Goal: Find specific page/section: Find specific page/section

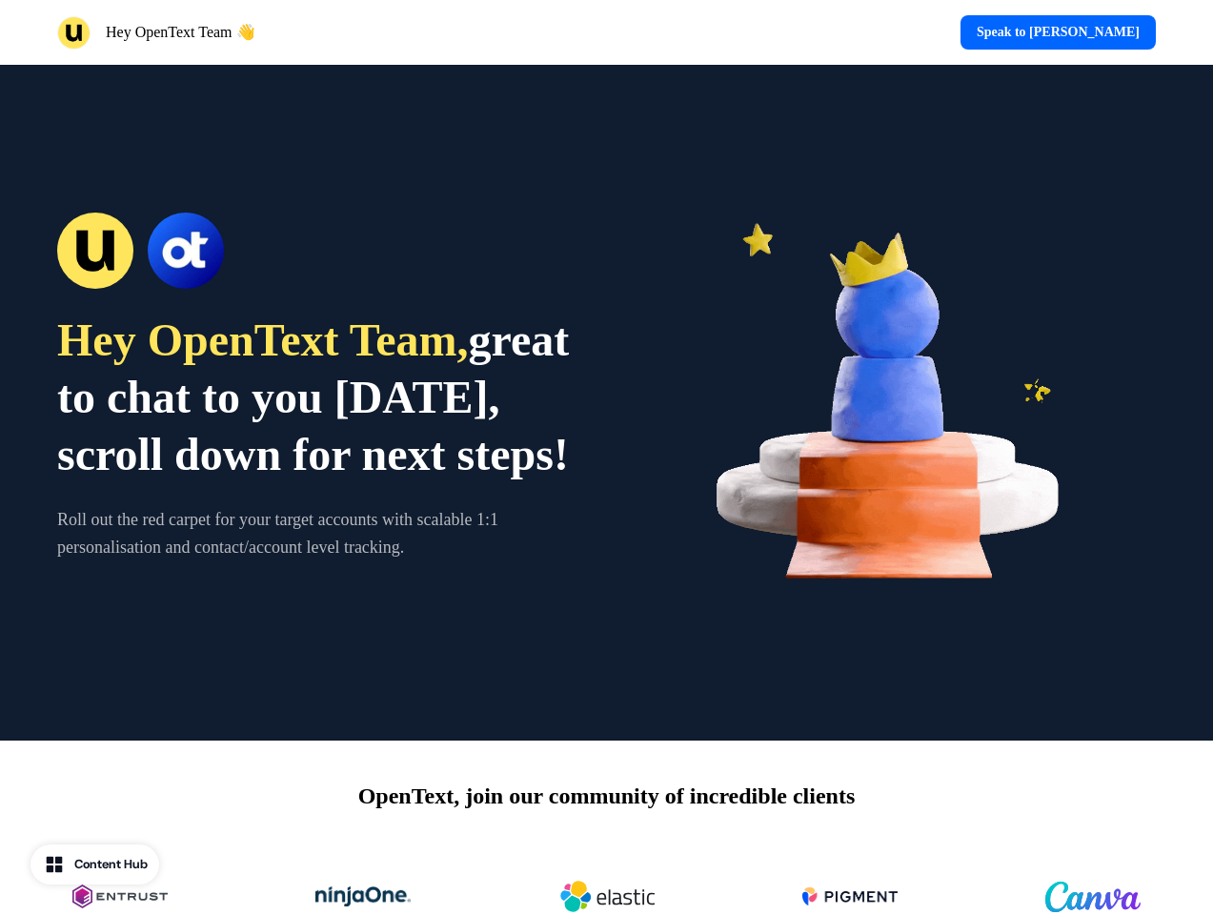
click at [606, 32] on div "Hey OpenText Team 👋 Speak to [PERSON_NAME]" at bounding box center [606, 32] width 1213 height 65
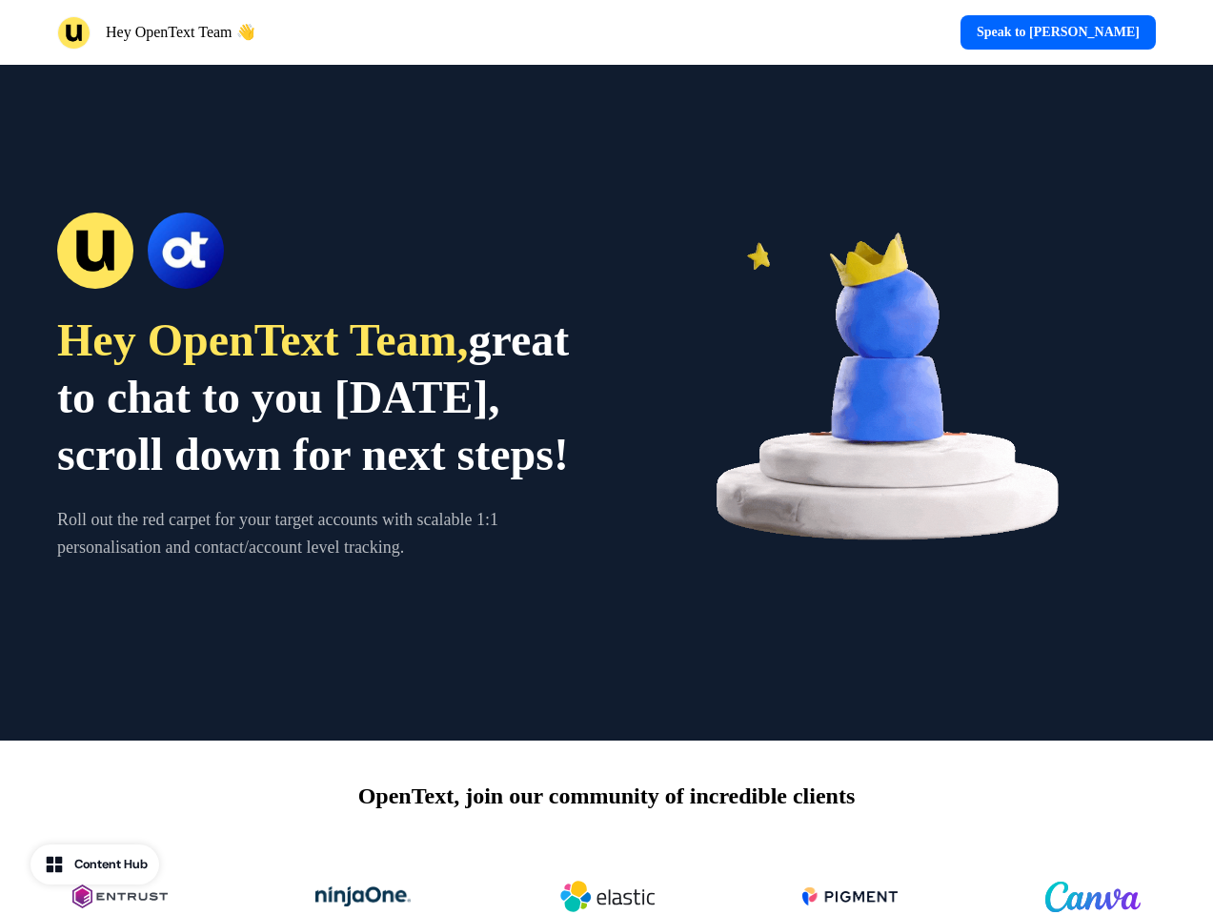
click at [328, 32] on div "Hey OpenText Team 👋" at bounding box center [328, 32] width 542 height 33
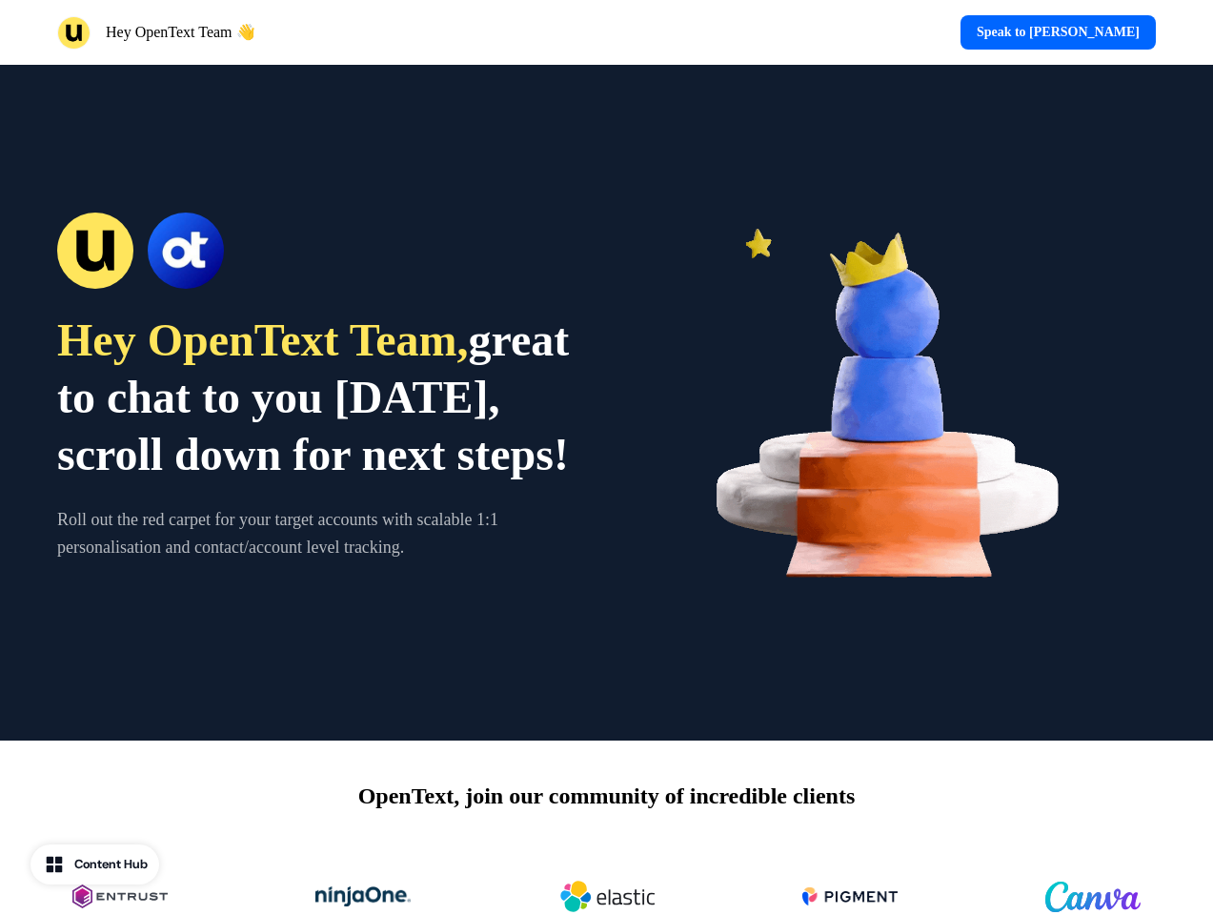
click at [885, 32] on div "Speak to [PERSON_NAME]" at bounding box center [886, 32] width 542 height 34
click at [606, 402] on div "Hey OpenText Team, great to chat to you [DATE], scroll down for next steps! Rol…" at bounding box center [606, 403] width 1213 height 676
click at [318, 402] on span "great to chat to you [DATE], scroll down for next steps!" at bounding box center [313, 396] width 512 height 165
click at [318, 222] on div at bounding box center [318, 251] width 523 height 76
click at [895, 402] on img at bounding box center [895, 402] width 523 height 523
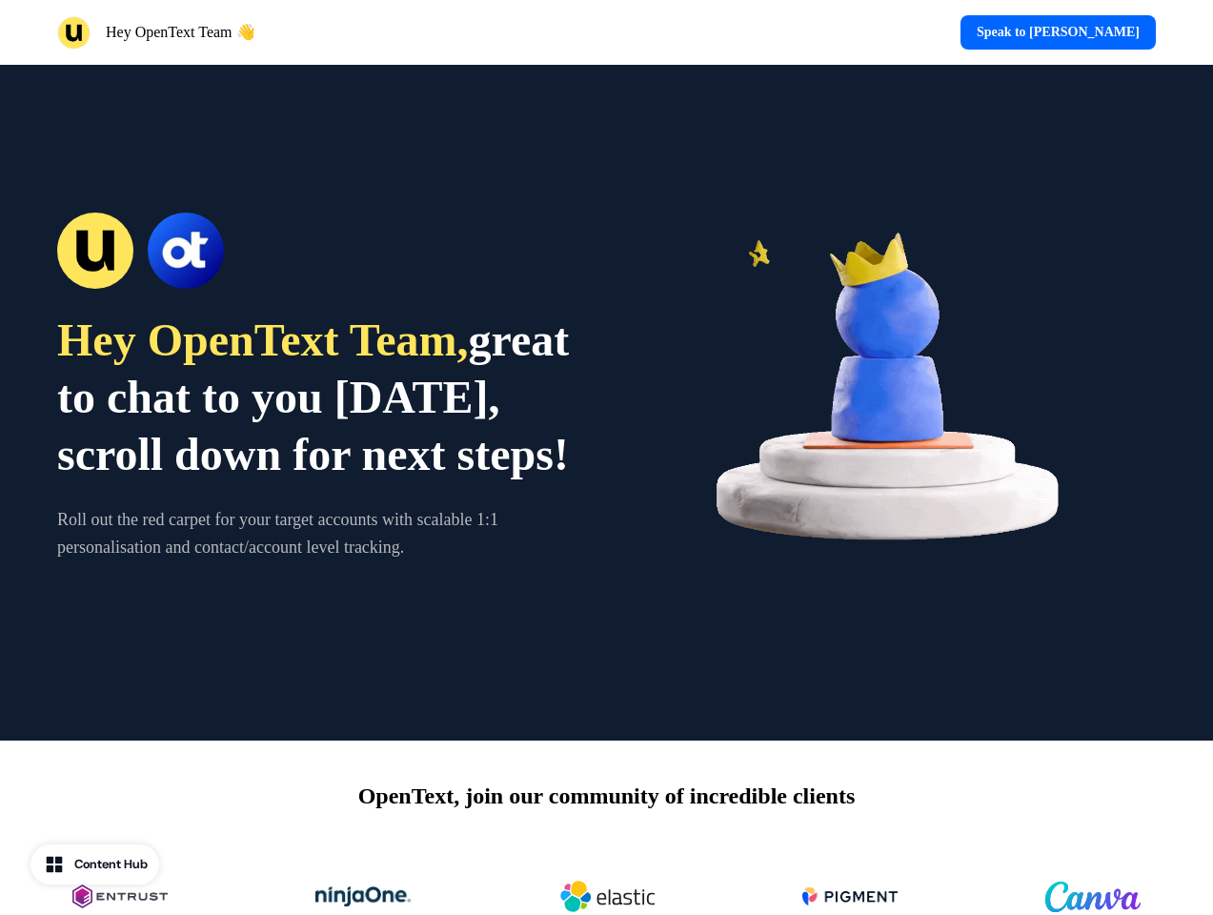
click at [606, 828] on div "OpenText, join our community of incredible clients" at bounding box center [606, 864] width 1213 height 248
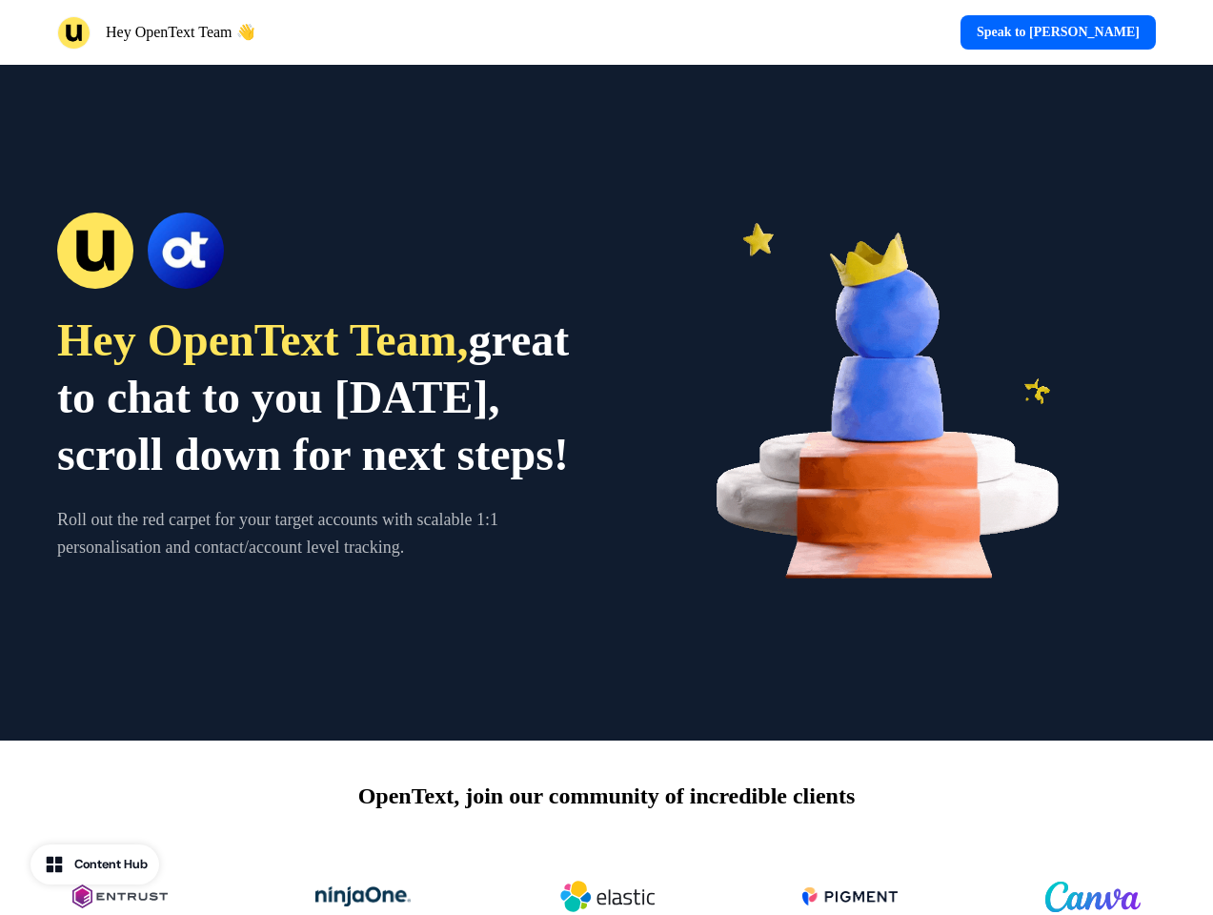
click at [606, 880] on img at bounding box center [606, 897] width 95 height 76
